Goal: Task Accomplishment & Management: Check status

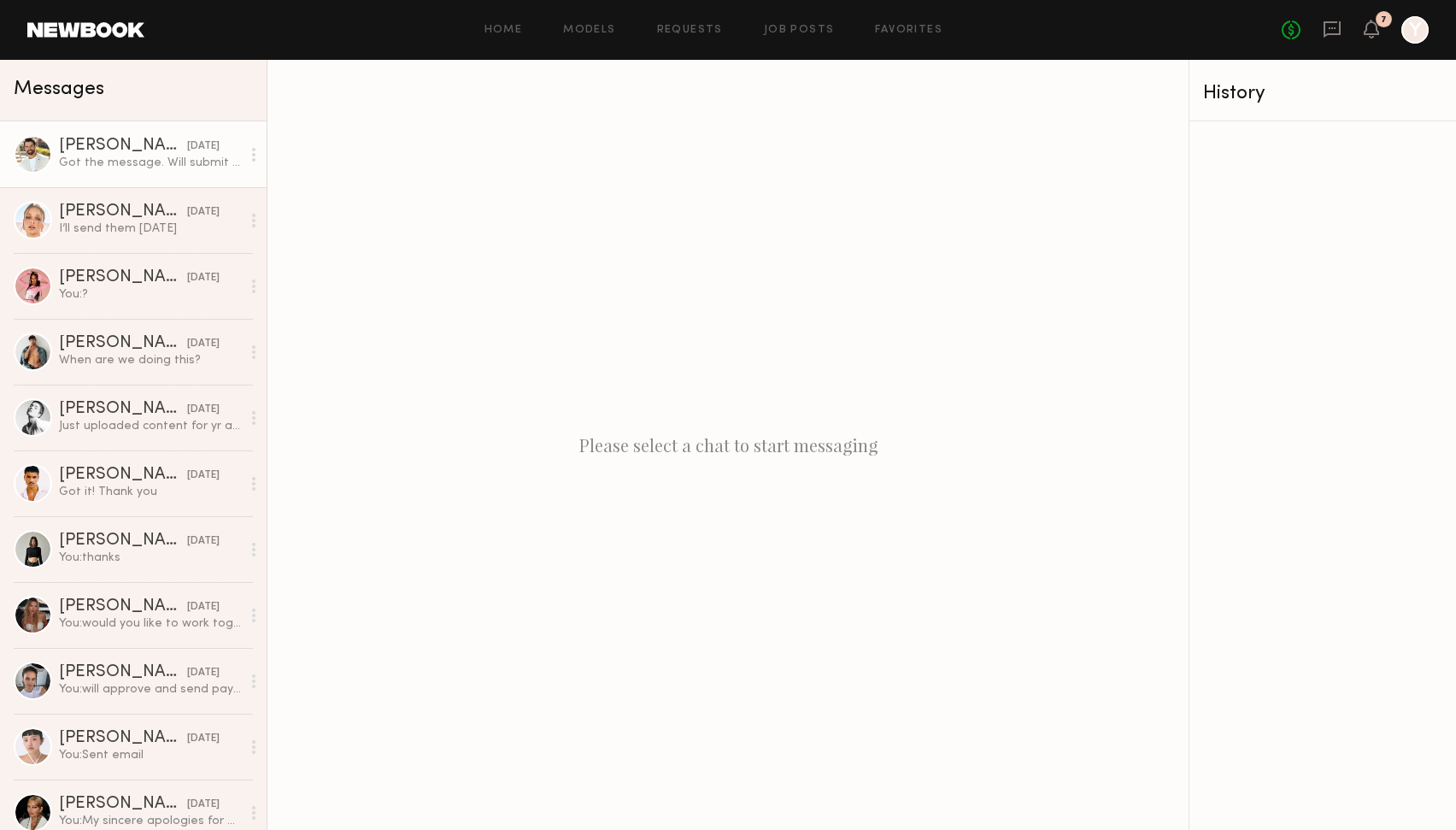
click at [124, 161] on div "Got the message. Will submit soon" at bounding box center [149, 163] width 182 height 16
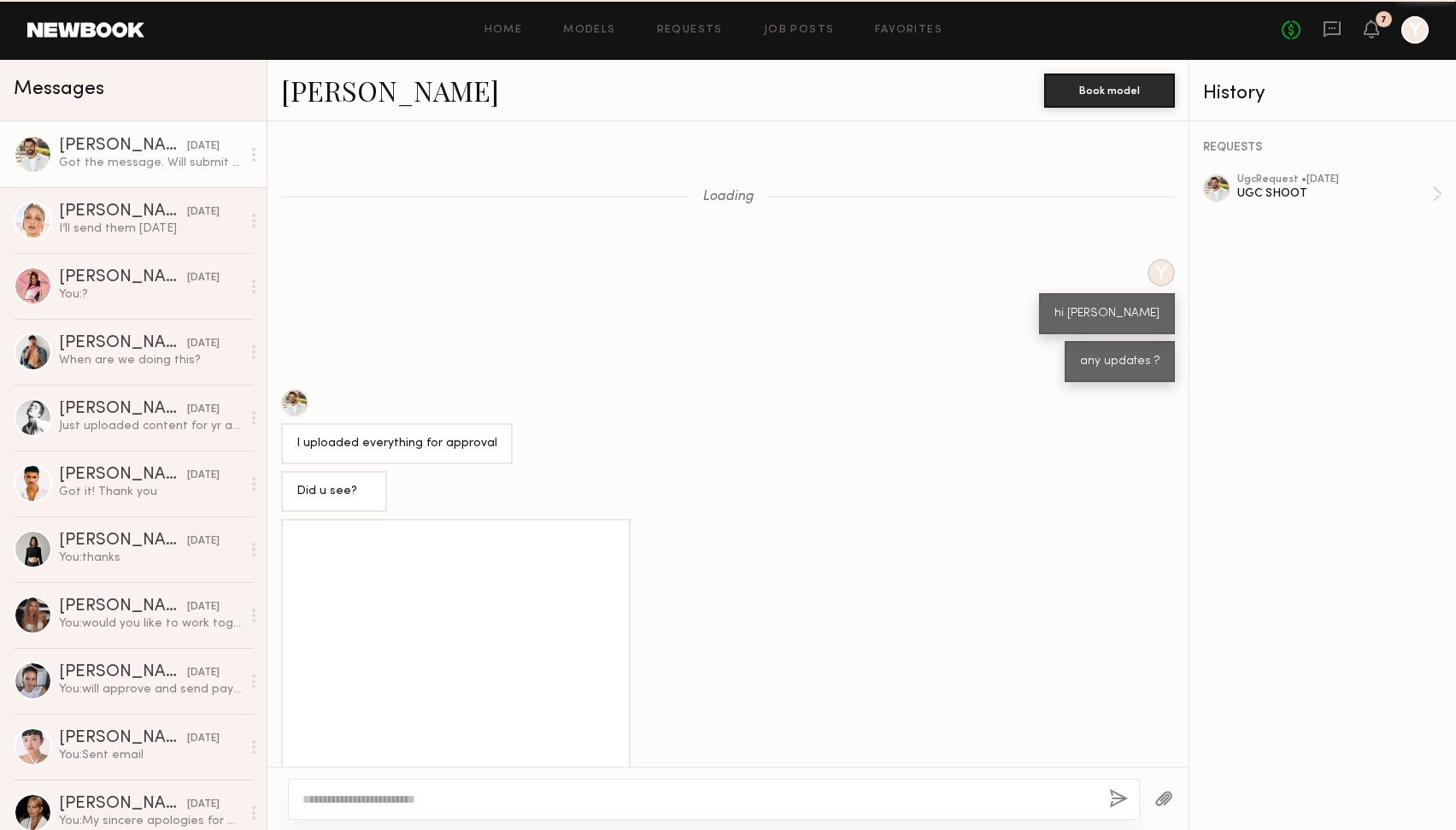
scroll to position [842, 0]
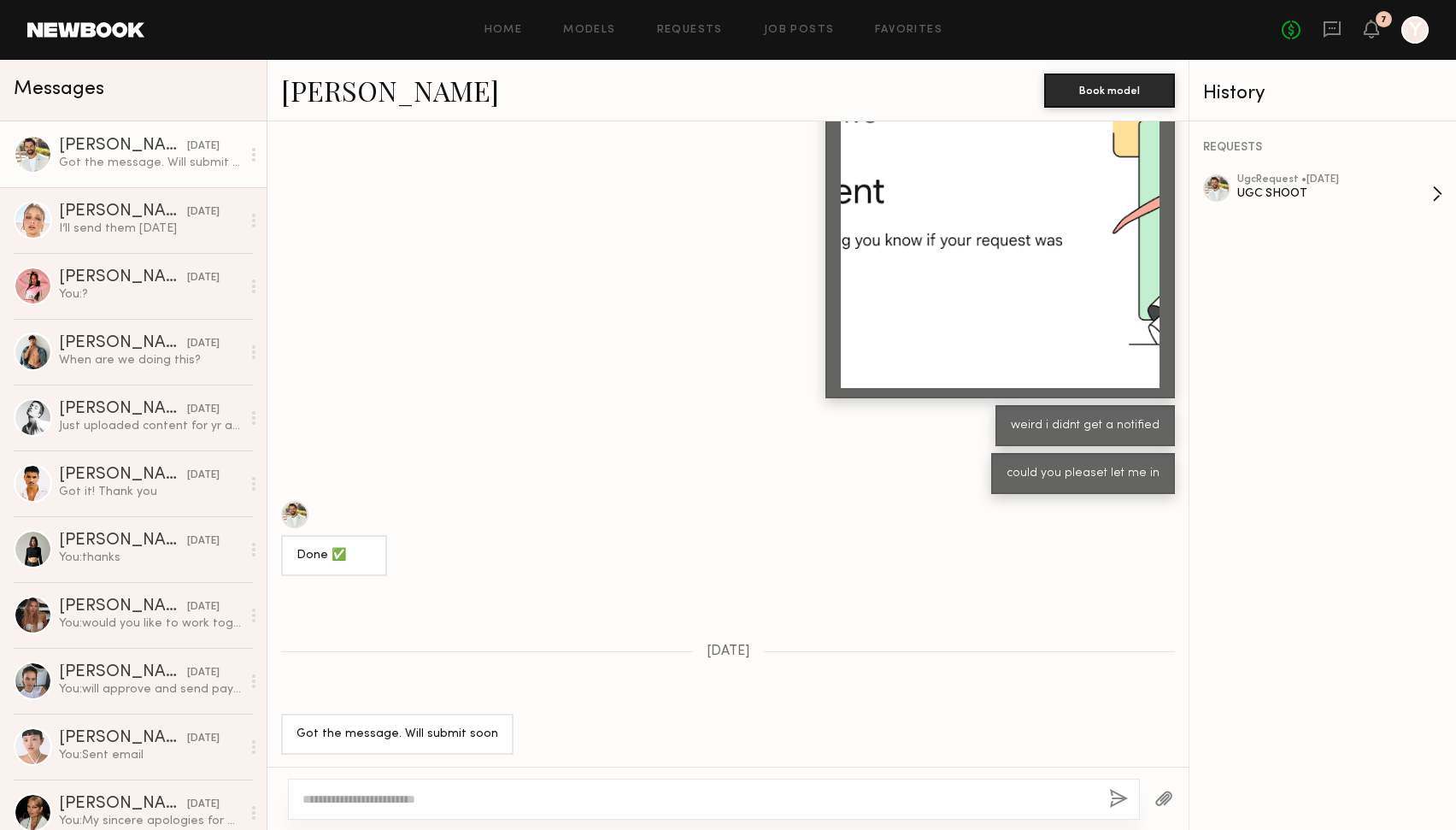
click at [1281, 186] on div "UGC SHOOT" at bounding box center [1335, 194] width 195 height 16
